Goal: Task Accomplishment & Management: Use online tool/utility

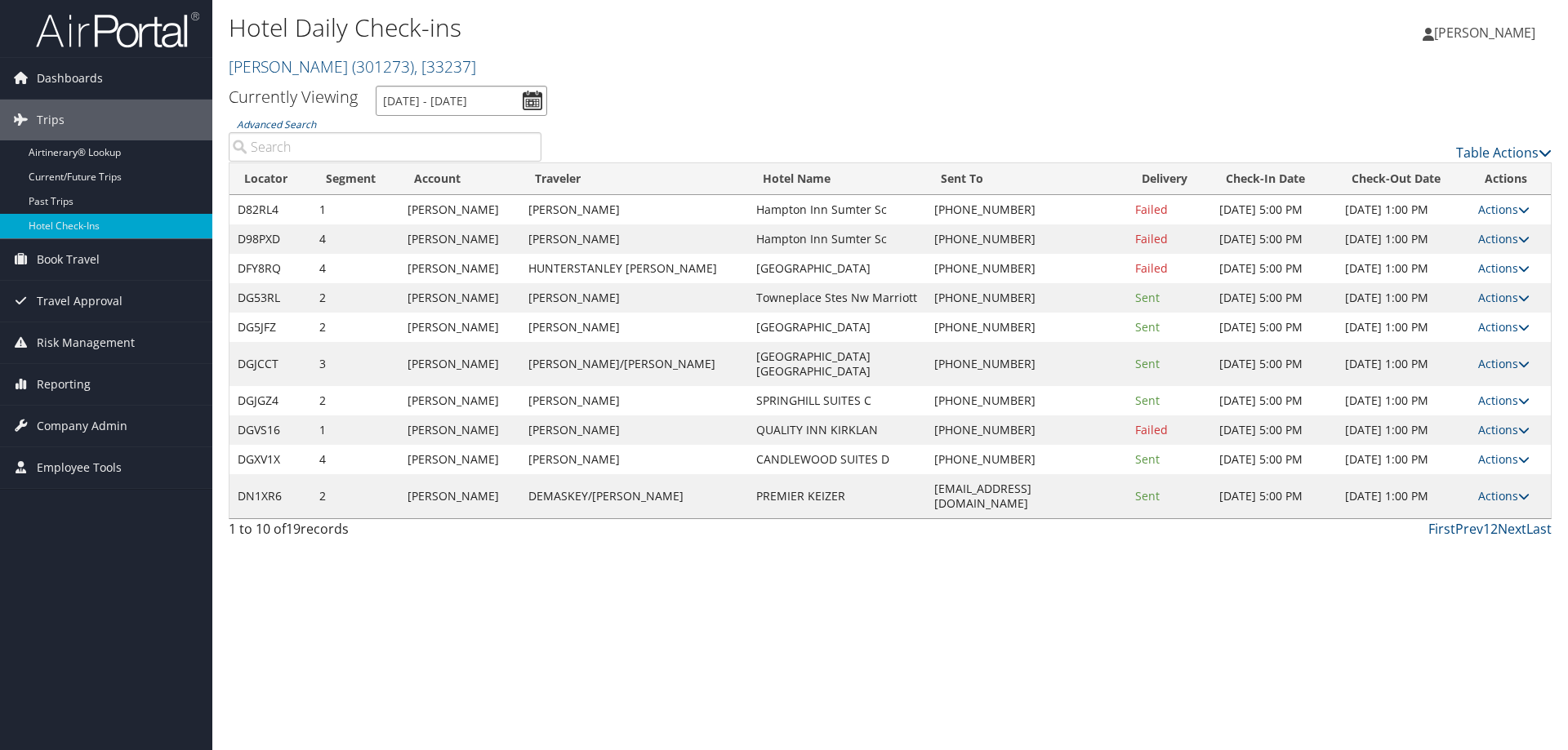
click at [422, 93] on input "[DATE] - [DATE]" at bounding box center [461, 100] width 172 height 30
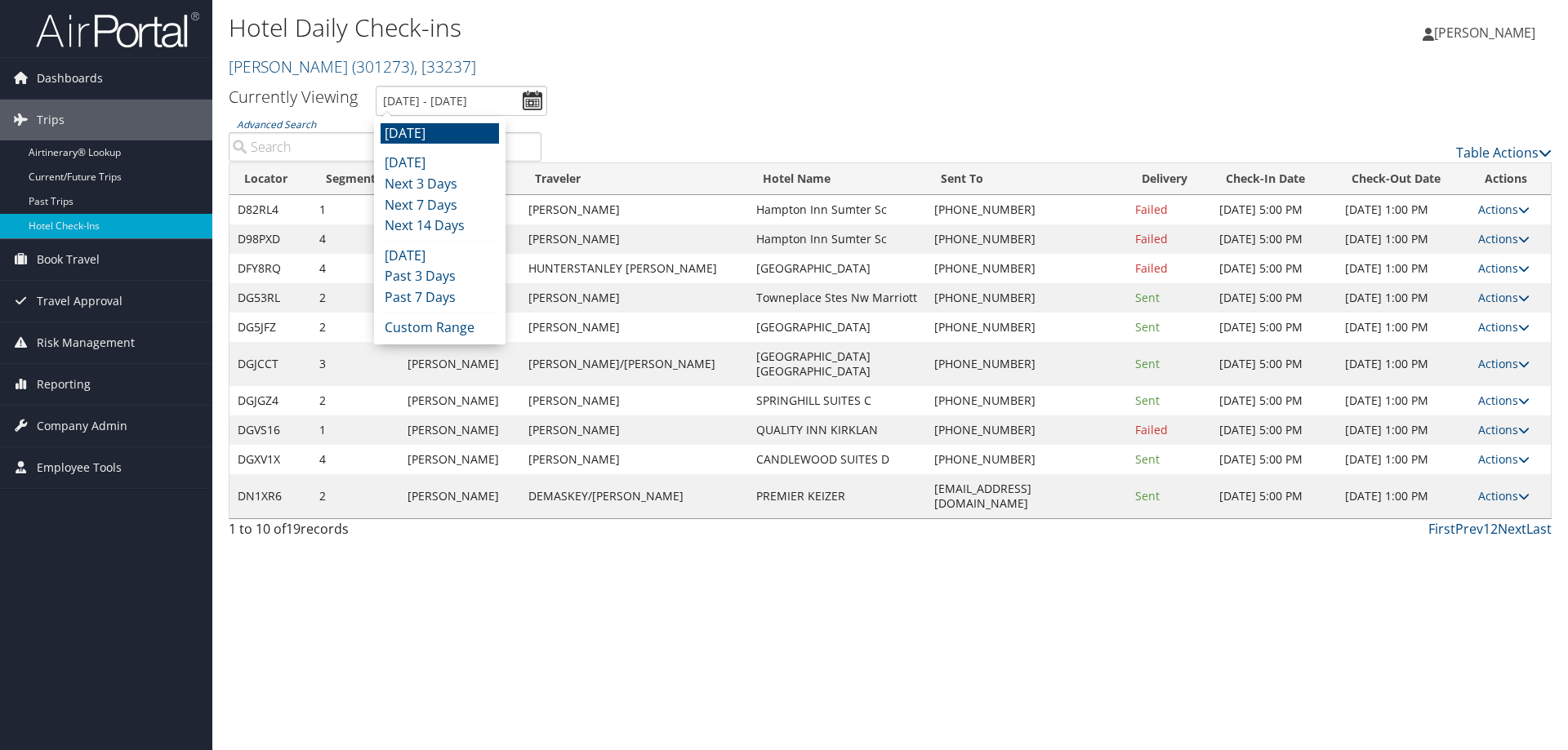
drag, startPoint x: 431, startPoint y: 137, endPoint x: 469, endPoint y: 145, distance: 38.8
click at [431, 138] on li "[DATE]" at bounding box center [440, 134] width 118 height 21
type input "[DATE] - [DATE]"
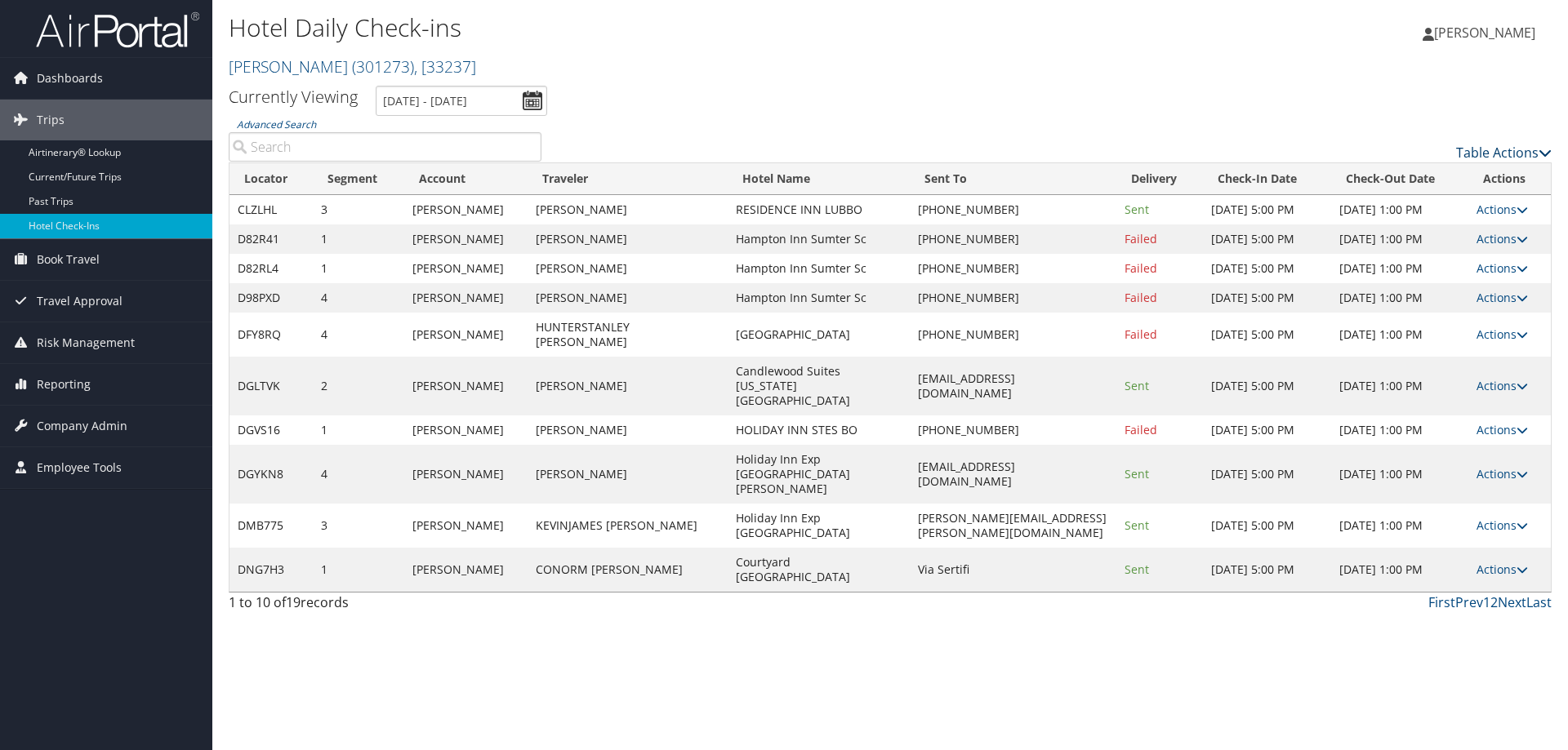
click at [1473, 150] on link "Table Actions" at bounding box center [1504, 153] width 95 height 18
click at [1445, 235] on link "Page Length" at bounding box center [1437, 233] width 214 height 28
click at [1427, 218] on link "25" at bounding box center [1437, 208] width 214 height 28
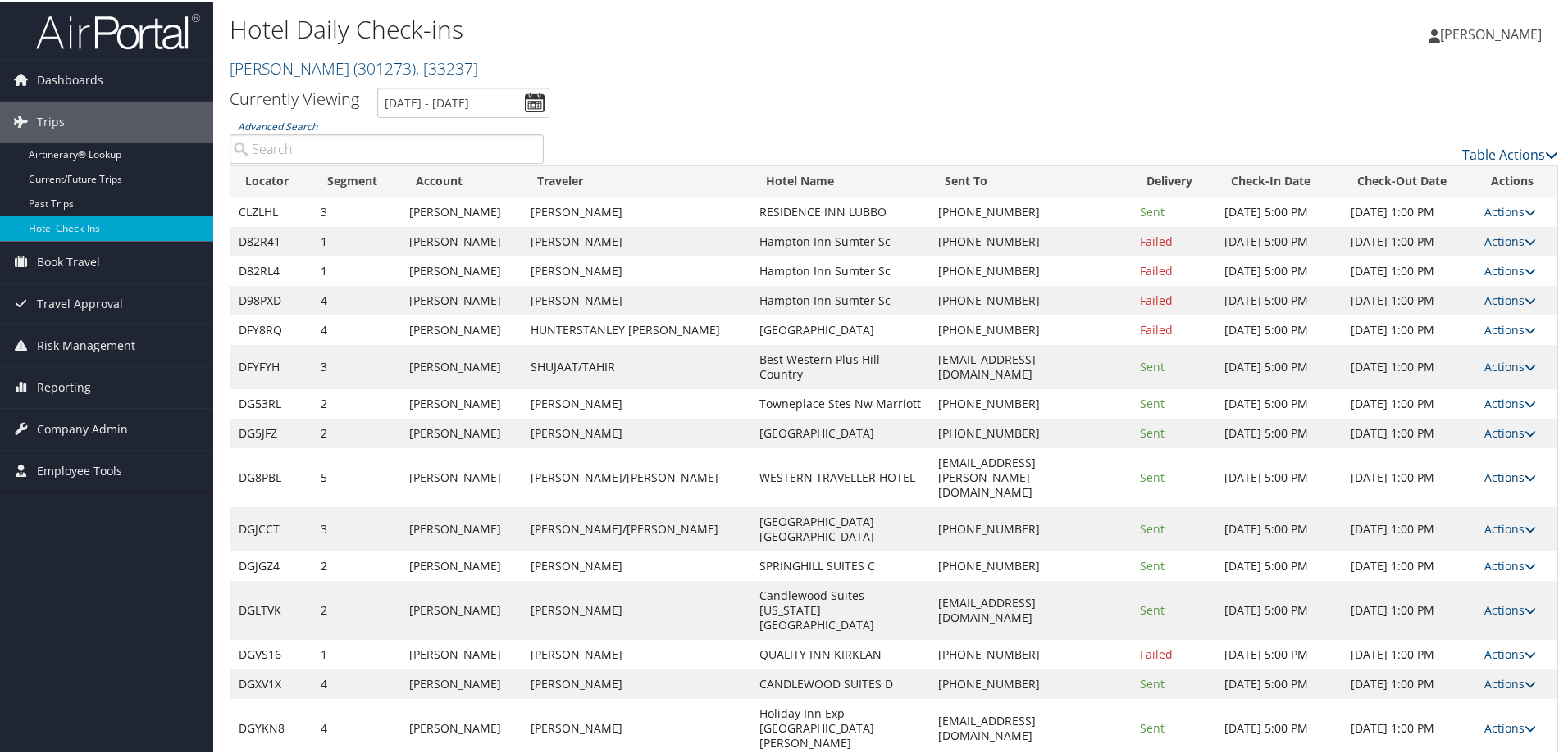
click at [1485, 468] on link "Actions" at bounding box center [1510, 475] width 52 height 16
click at [1454, 506] on link "Logs" at bounding box center [1454, 498] width 140 height 28
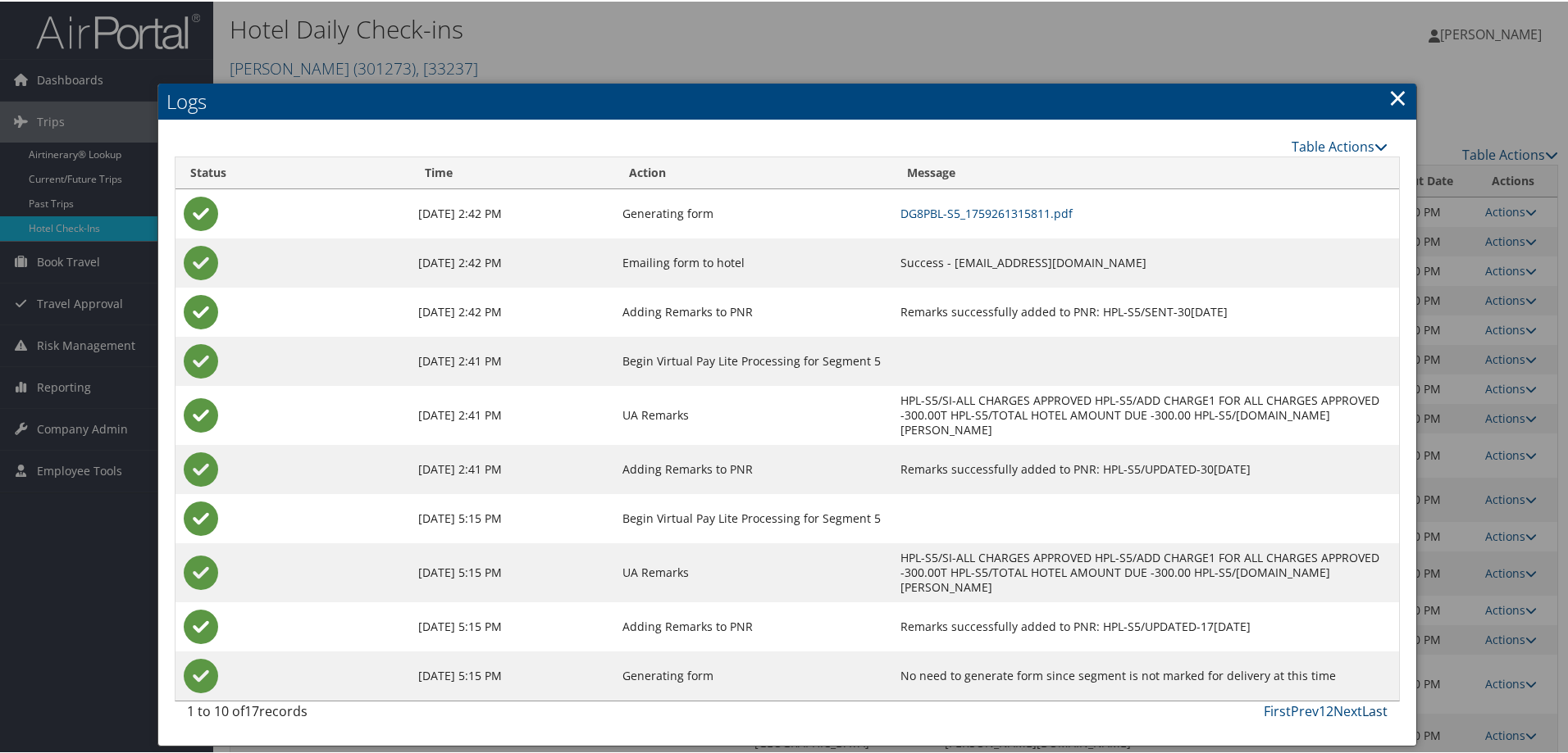
click at [1367, 701] on link "Last" at bounding box center [1375, 710] width 26 height 18
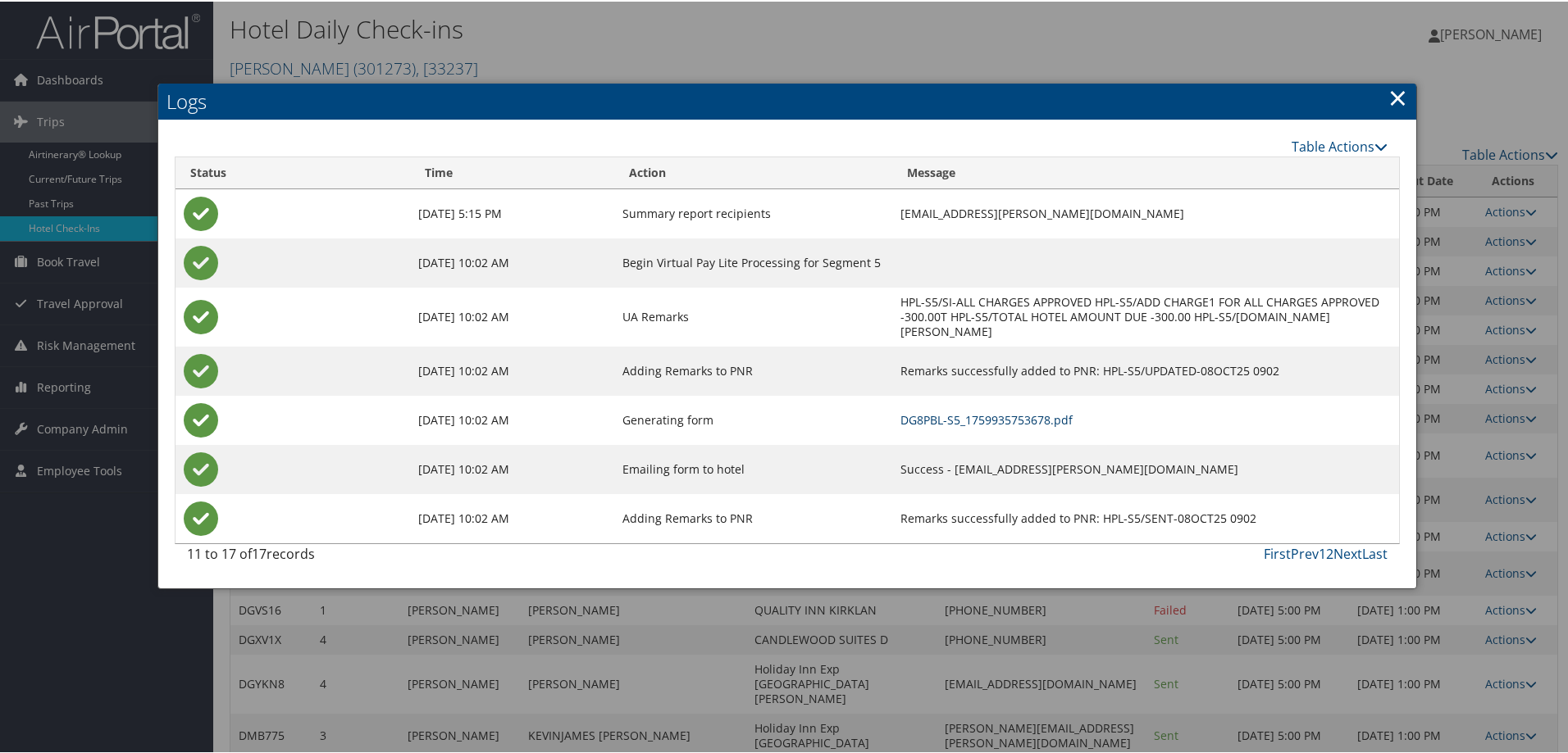
click at [900, 411] on link "DG8PBL-S5_1759935753678.pdf" at bounding box center [986, 418] width 172 height 16
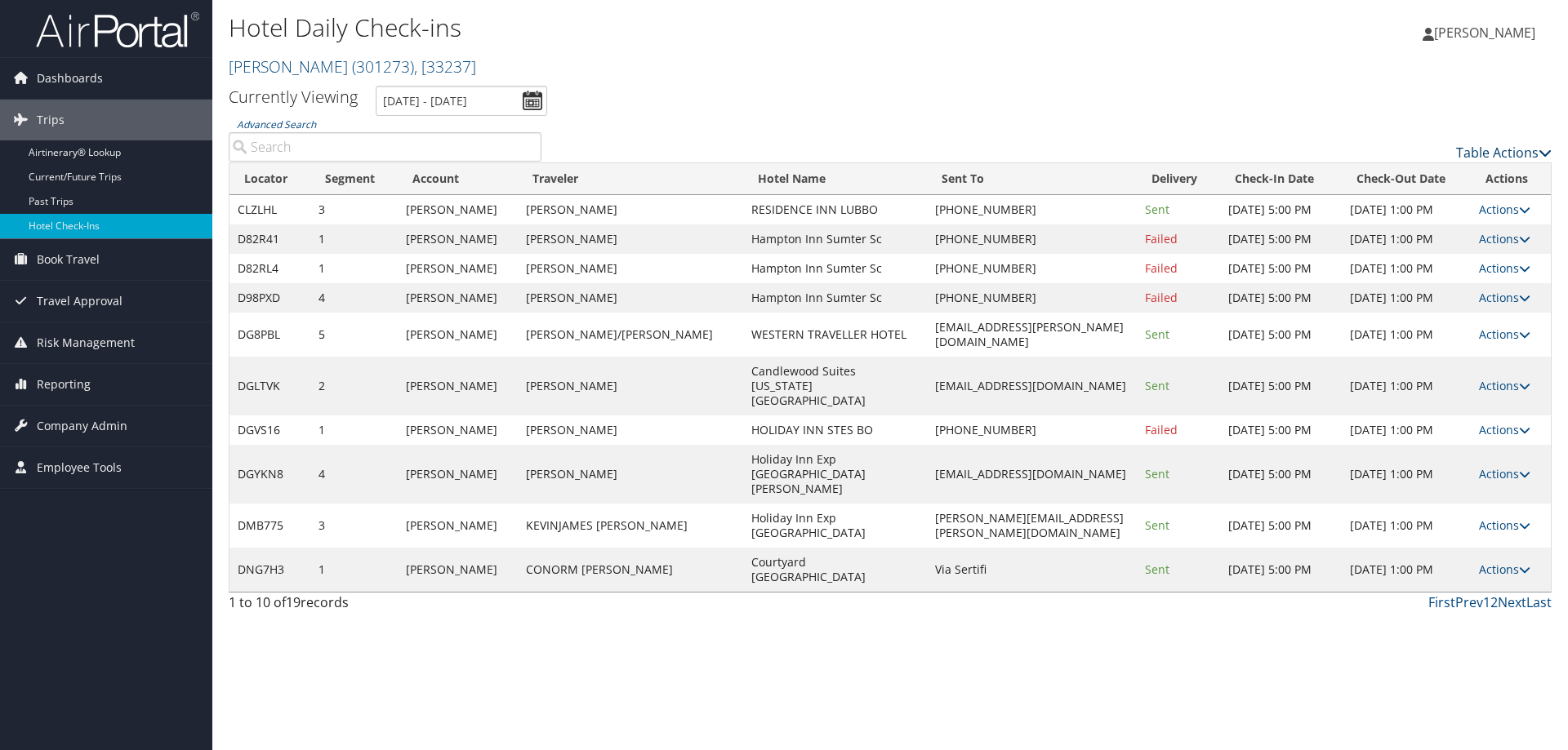
click at [1487, 150] on link "Table Actions" at bounding box center [1504, 153] width 95 height 18
click at [1447, 230] on link "Page Length" at bounding box center [1437, 233] width 214 height 28
click at [1446, 226] on link "50" at bounding box center [1437, 235] width 214 height 28
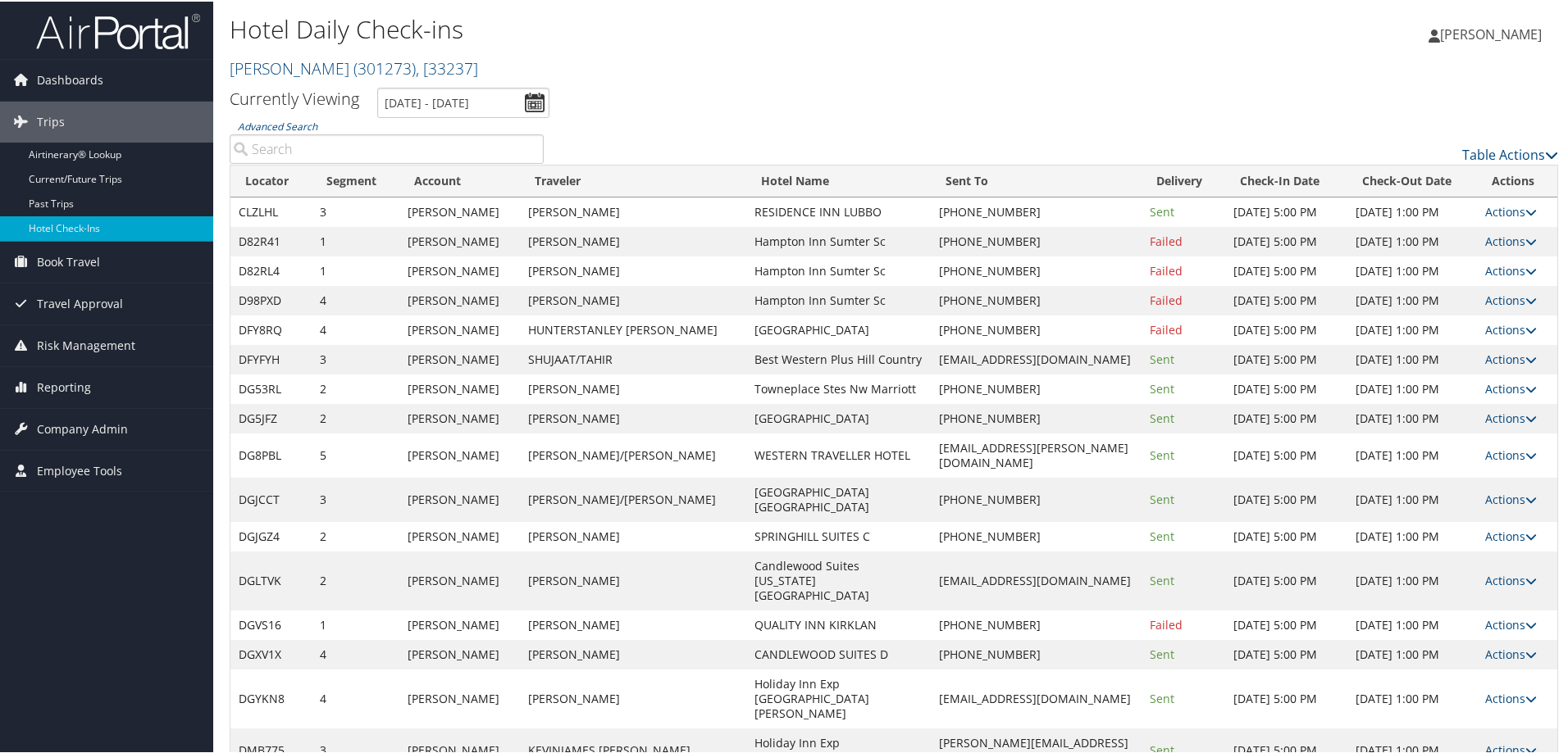
scroll to position [2, 0]
click at [1485, 450] on link "Actions" at bounding box center [1511, 451] width 52 height 16
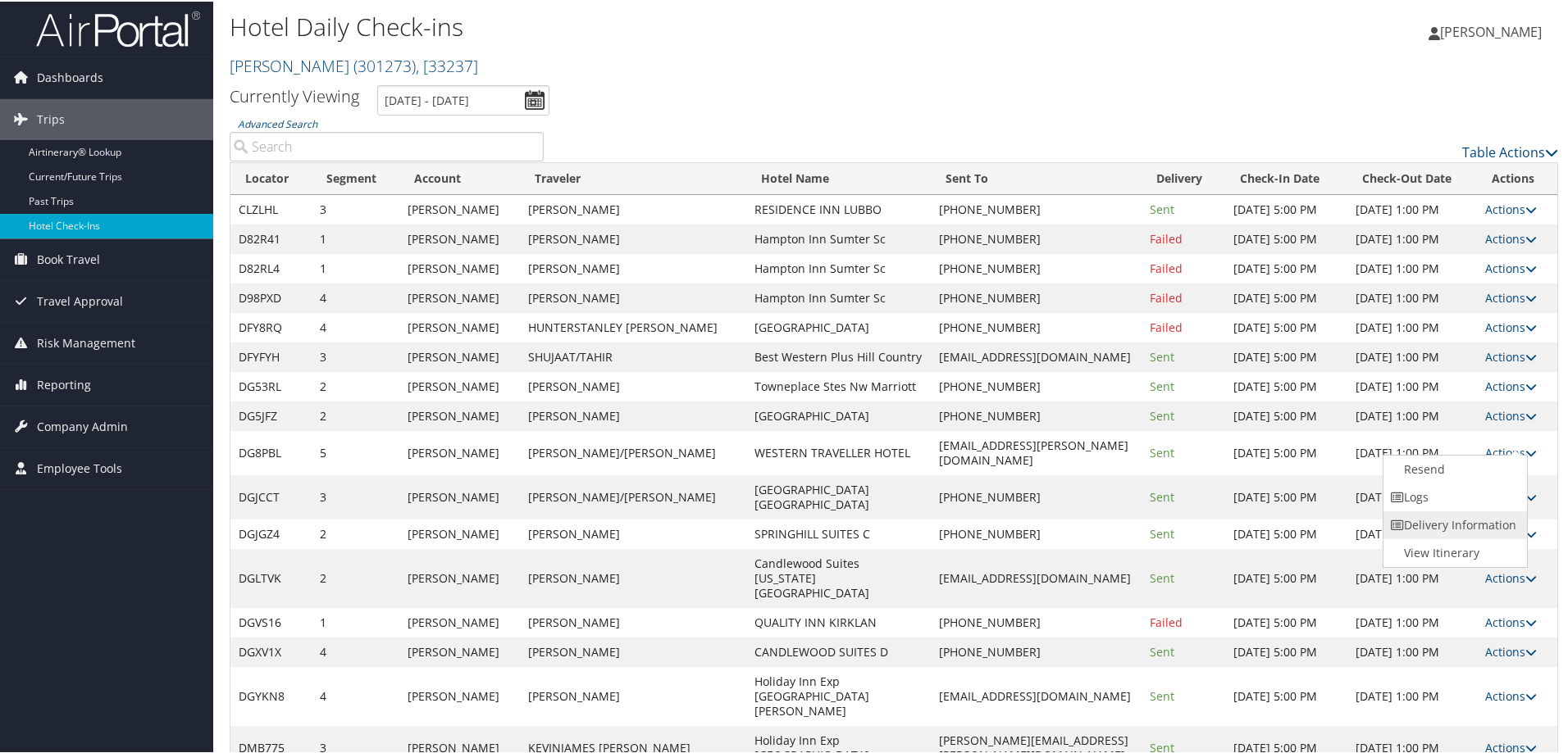
click at [1471, 526] on link "Delivery Information" at bounding box center [1454, 524] width 140 height 28
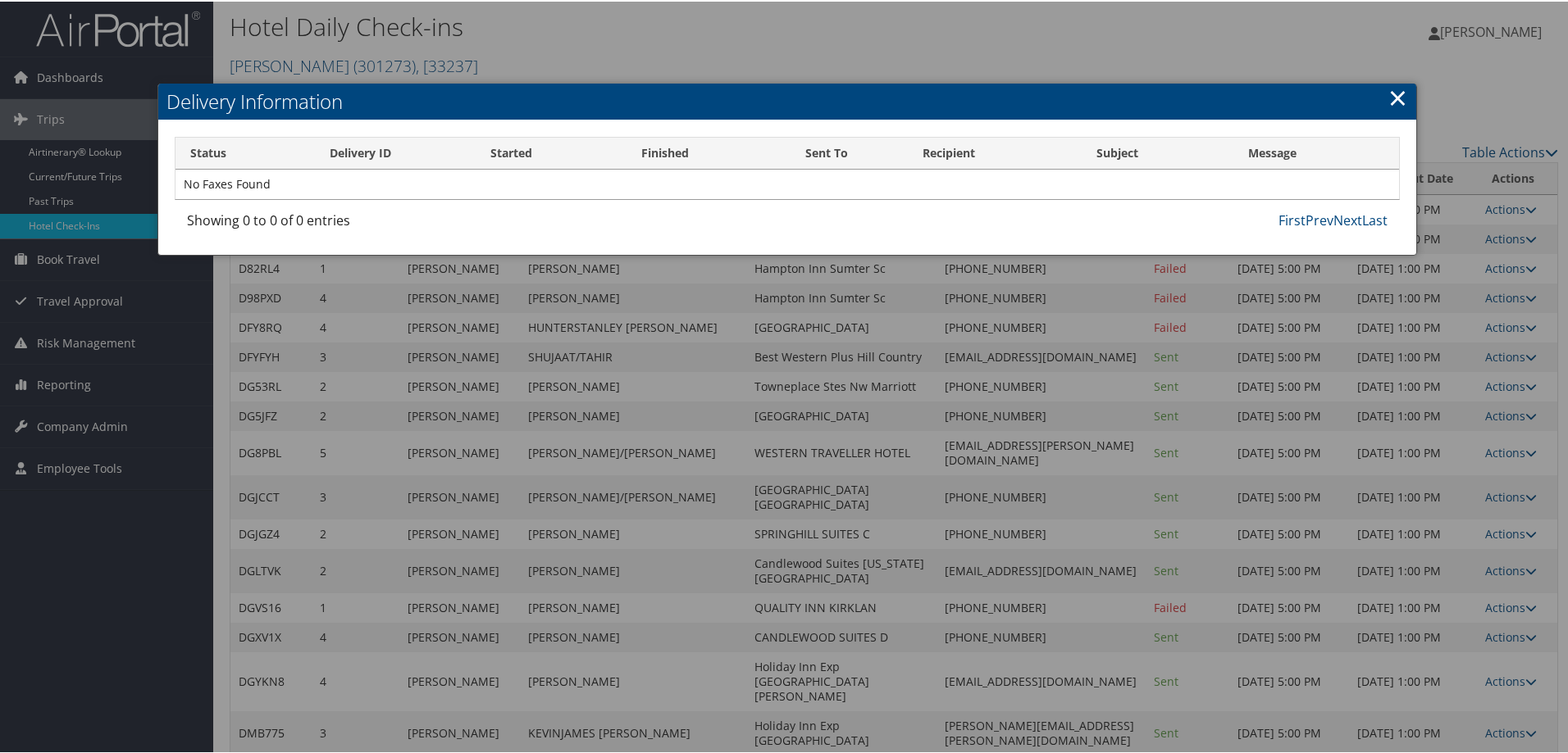
click at [1388, 101] on link "×" at bounding box center [1397, 96] width 19 height 33
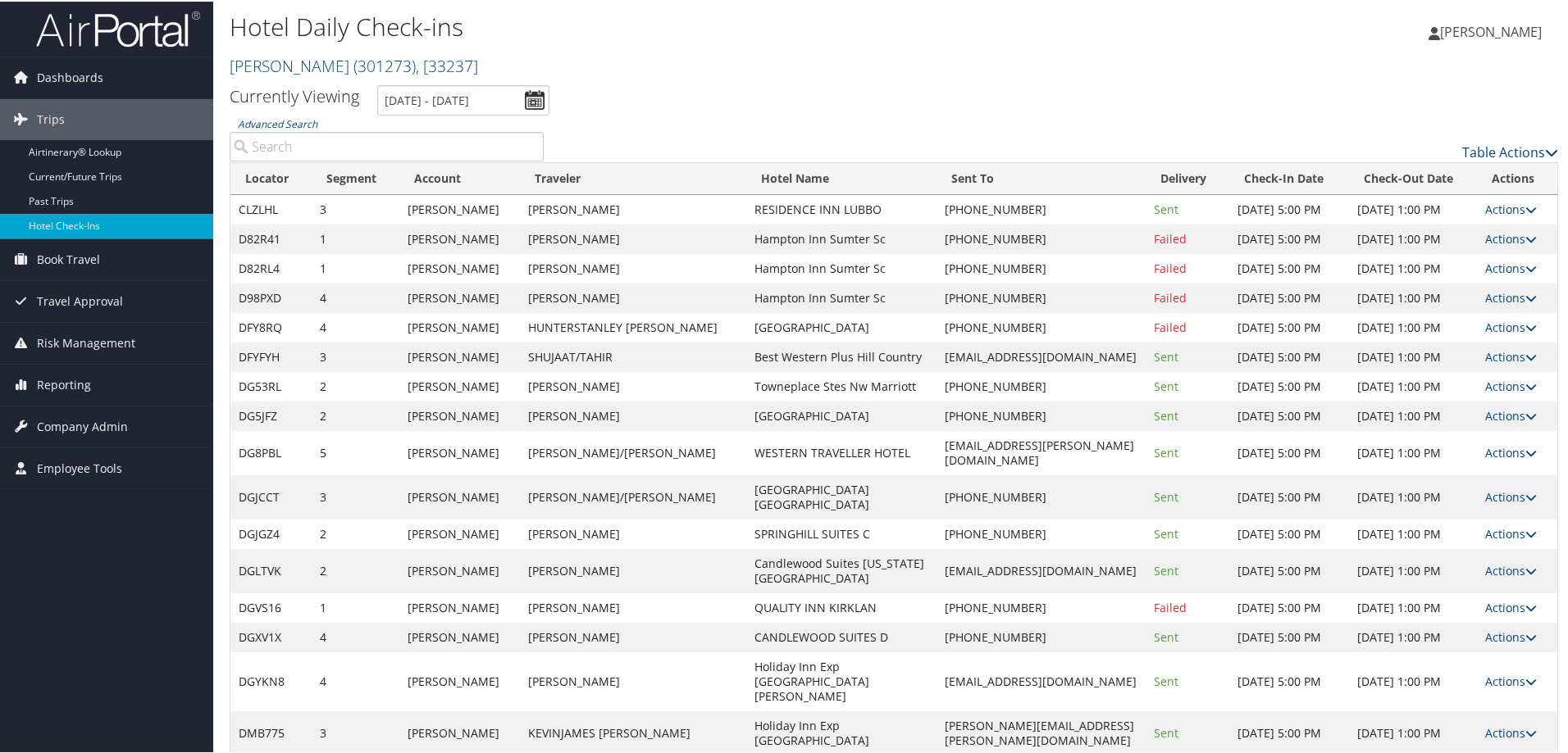
click at [1485, 444] on link "Actions" at bounding box center [1511, 451] width 52 height 16
click at [1448, 492] on link "Logs" at bounding box center [1454, 496] width 140 height 28
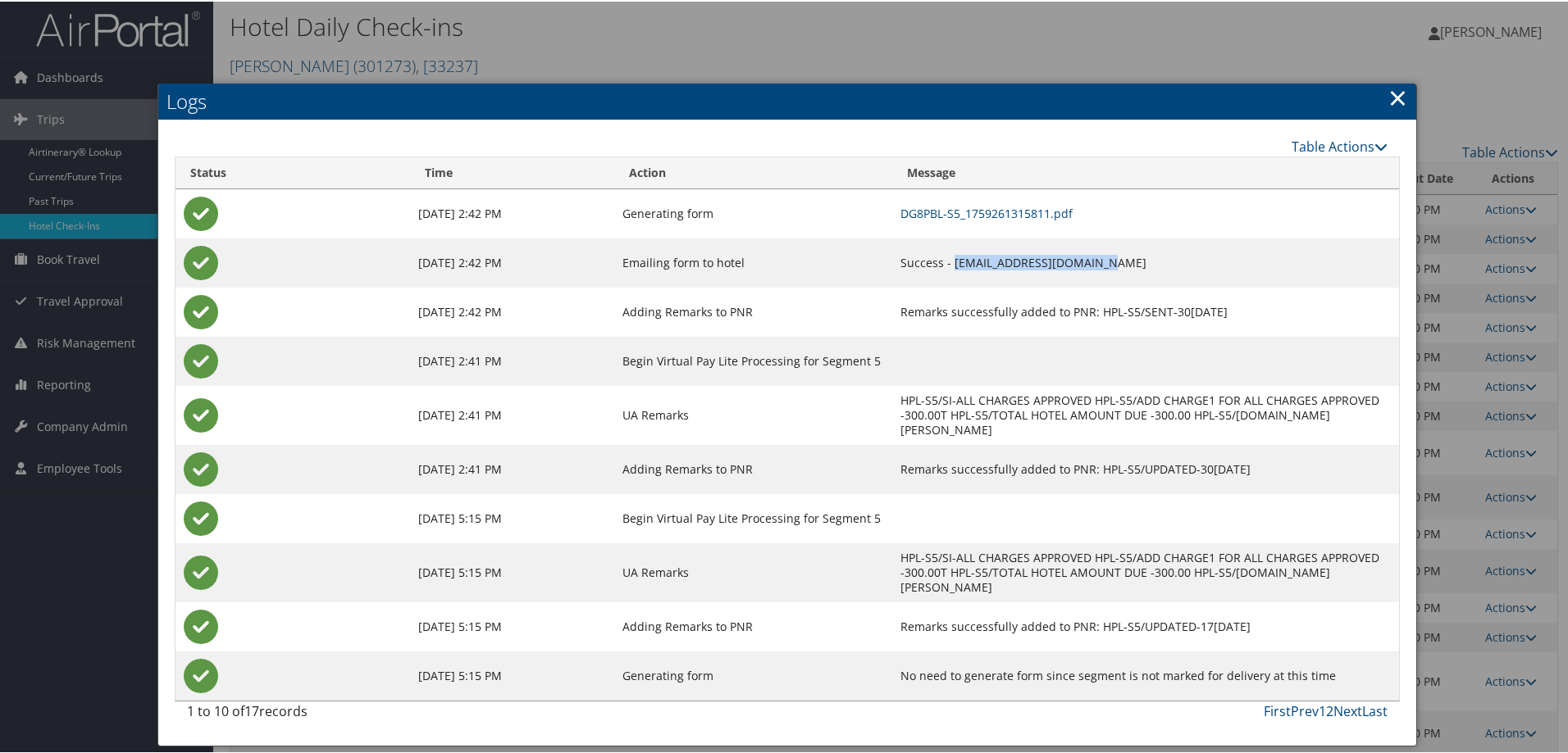
drag, startPoint x: 1070, startPoint y: 263, endPoint x: 923, endPoint y: 257, distance: 147.1
click at [923, 257] on td "Success - info@westerntraveller.ca" at bounding box center [1145, 261] width 507 height 49
copy td "[EMAIL_ADDRESS][DOMAIN_NAME]"
click at [1381, 92] on h2 "Logs" at bounding box center [787, 100] width 1258 height 36
click at [1391, 96] on link "×" at bounding box center [1397, 96] width 19 height 33
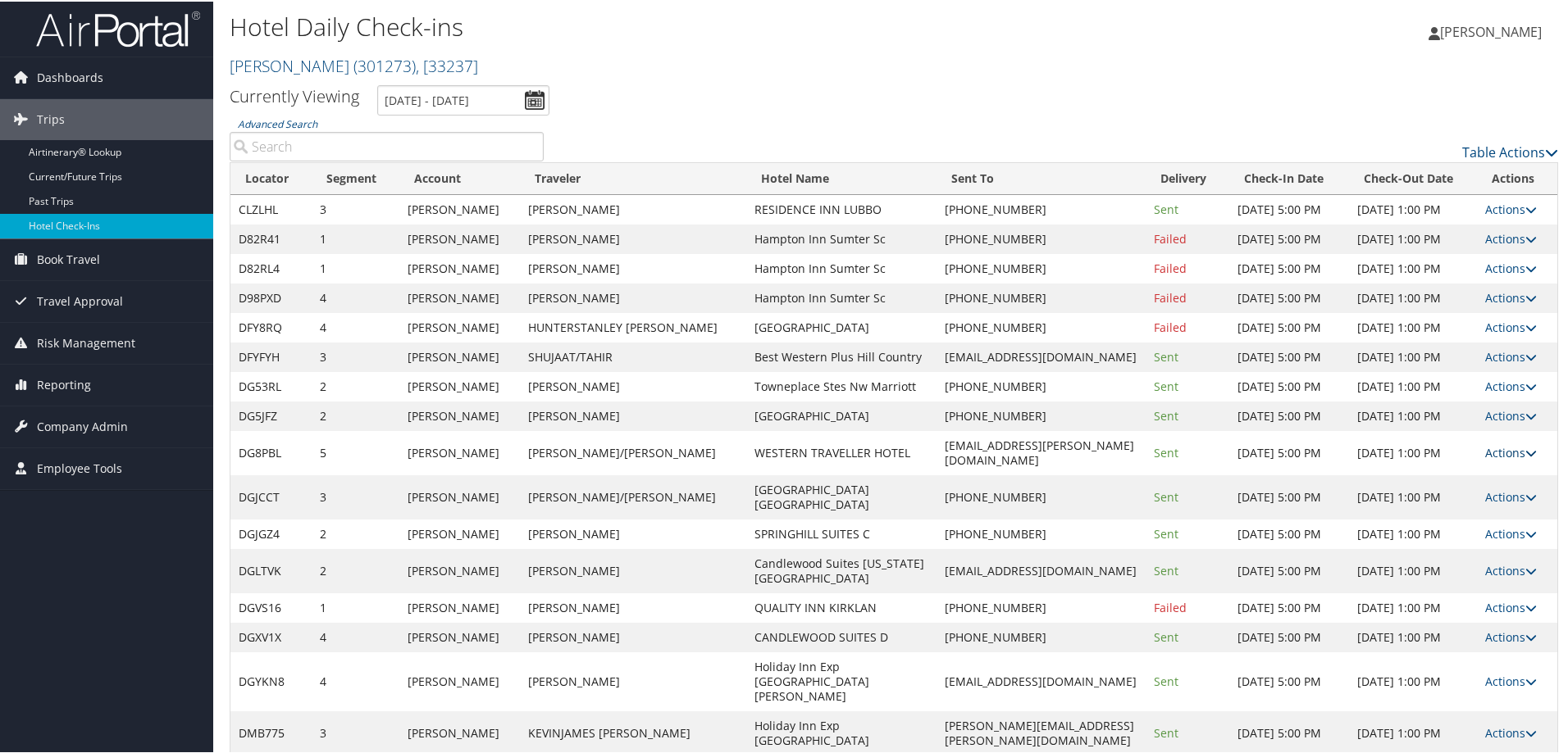
click at [1498, 444] on link "Actions" at bounding box center [1511, 451] width 52 height 16
click at [1485, 462] on link "Resend" at bounding box center [1454, 468] width 140 height 28
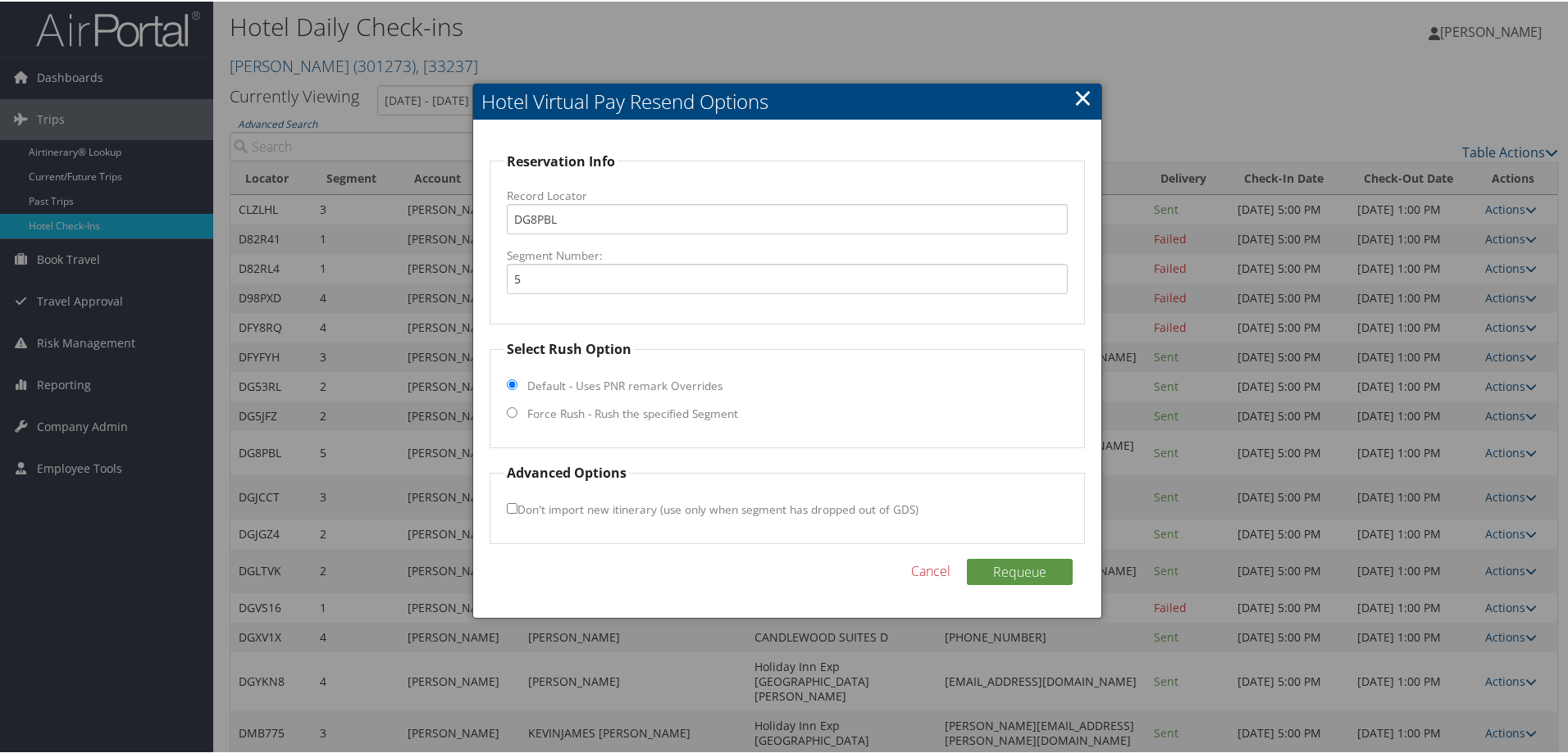
click at [576, 421] on fieldset "Select Rush Option Default - Uses PNR remark Overrides Force Rush - Rush the sp…" at bounding box center [786, 392] width 595 height 109
click at [576, 415] on label "Force Rush - Rush the specified Segment" at bounding box center [632, 412] width 210 height 16
click at [517, 415] on input "Force Rush - Rush the specified Segment" at bounding box center [512, 411] width 11 height 11
radio input "true"
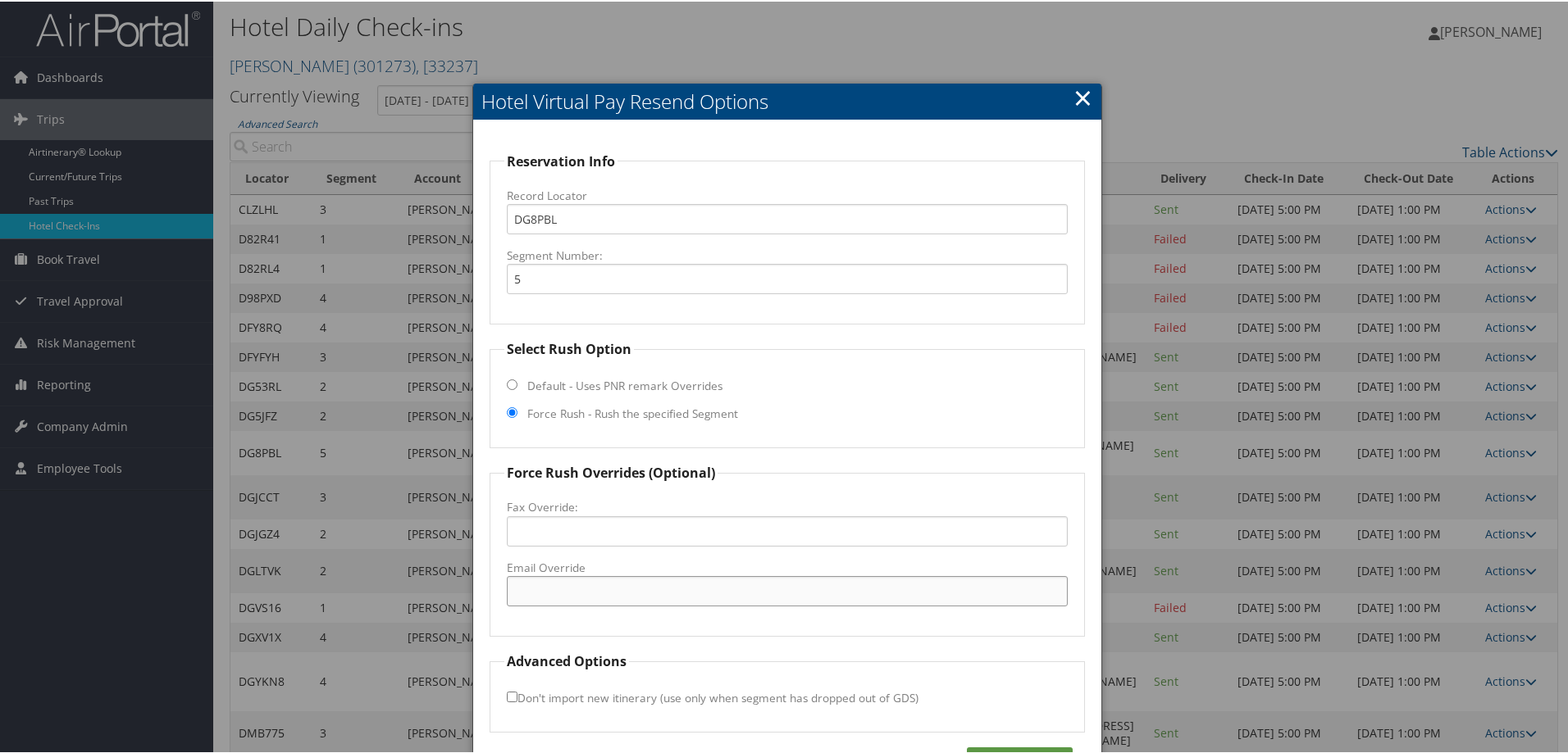
drag, startPoint x: 575, startPoint y: 590, endPoint x: 583, endPoint y: 596, distance: 10.0
click at [575, 590] on input "Email Override" at bounding box center [787, 590] width 561 height 31
paste input "[EMAIL_ADDRESS][DOMAIN_NAME]"
type input "[EMAIL_ADDRESS][DOMAIN_NAME]"
click at [1014, 750] on button "Requeue" at bounding box center [1020, 759] width 106 height 26
